Goal: Task Accomplishment & Management: Manage account settings

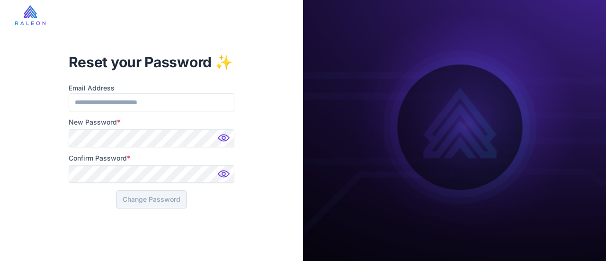
click at [222, 138] on img at bounding box center [224, 140] width 19 height 19
click at [150, 201] on button "Change Password" at bounding box center [151, 199] width 70 height 18
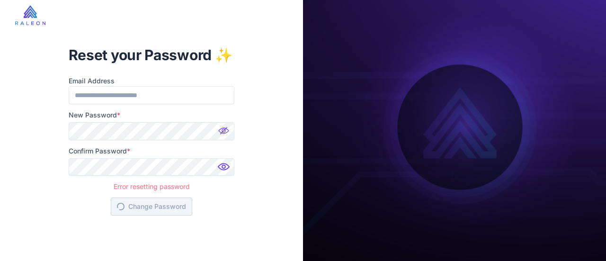
click at [155, 185] on div "Error resetting password" at bounding box center [152, 184] width 166 height 14
